Goal: Obtain resource: Download file/media

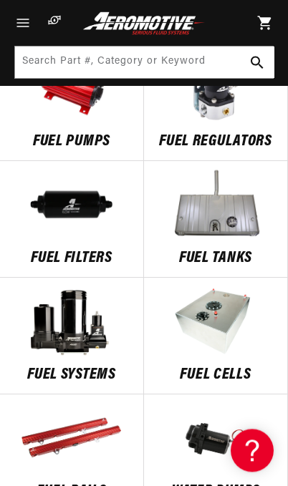
scroll to position [789, 0]
click at [234, 135] on p "FUEL REGULATORS" at bounding box center [216, 142] width 122 height 16
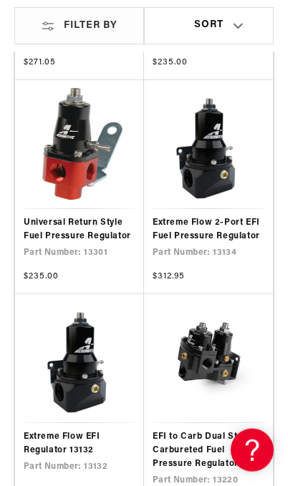
scroll to position [790, 0]
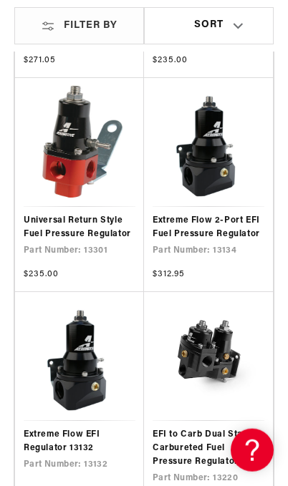
click at [241, 223] on link "Extreme Flow 2-Port EFI Fuel Pressure Regulator" at bounding box center [209, 227] width 112 height 27
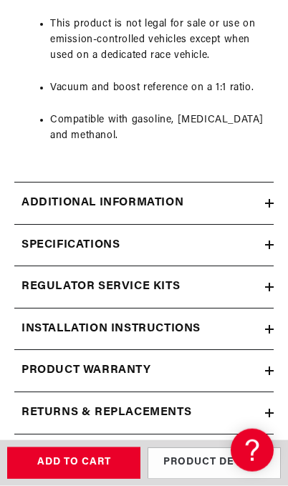
scroll to position [1726, 0]
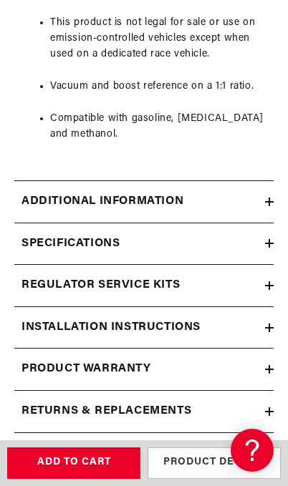
click at [261, 193] on div "Additional information" at bounding box center [139, 202] width 251 height 19
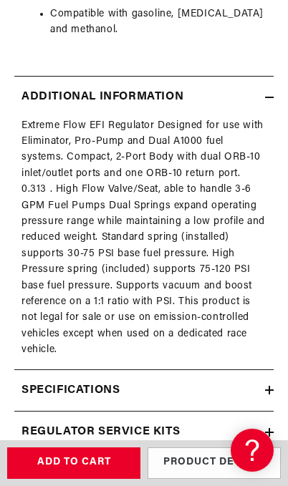
scroll to position [1845, 0]
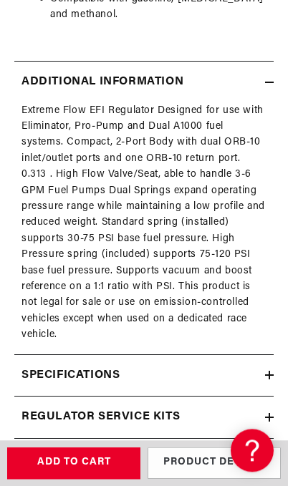
click at [251, 367] on div "Specifications" at bounding box center [139, 376] width 251 height 19
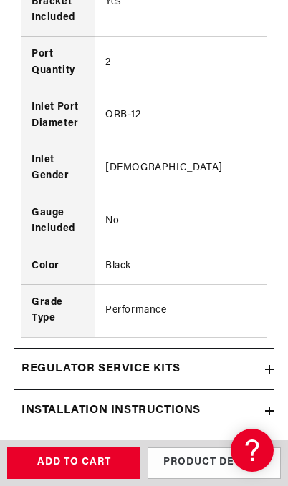
scroll to position [0, 61]
click at [247, 360] on div "Regulator Service Kits" at bounding box center [139, 369] width 251 height 19
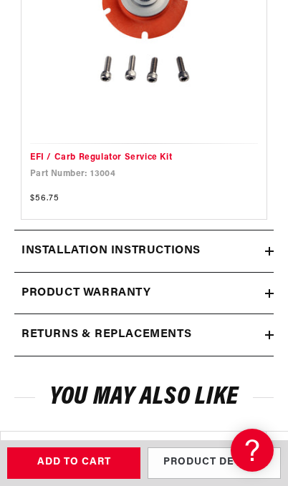
scroll to position [2996, 0]
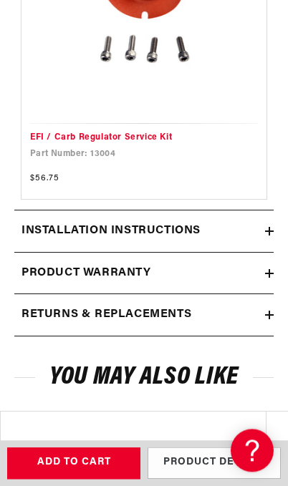
click at [43, 222] on h2 "Installation Instructions" at bounding box center [110, 231] width 179 height 19
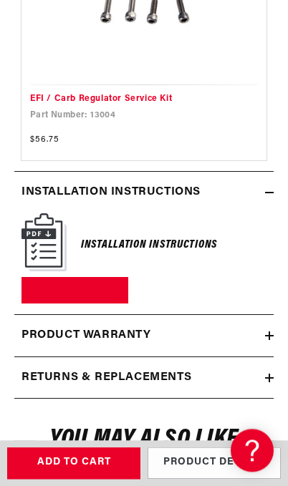
scroll to position [3034, 0]
click at [50, 277] on link "Download PDF" at bounding box center [74, 290] width 107 height 26
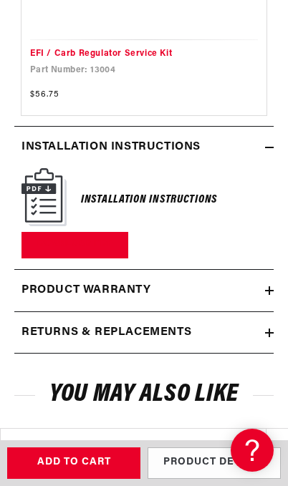
click at [57, 232] on link "Download PDF" at bounding box center [74, 245] width 107 height 26
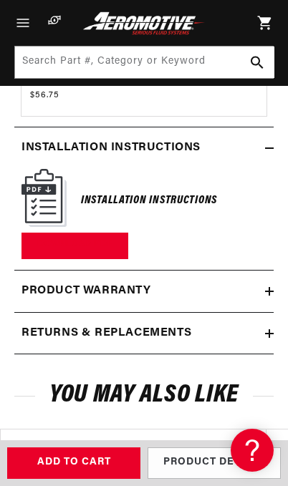
scroll to position [0, 0]
